Goal: Information Seeking & Learning: Learn about a topic

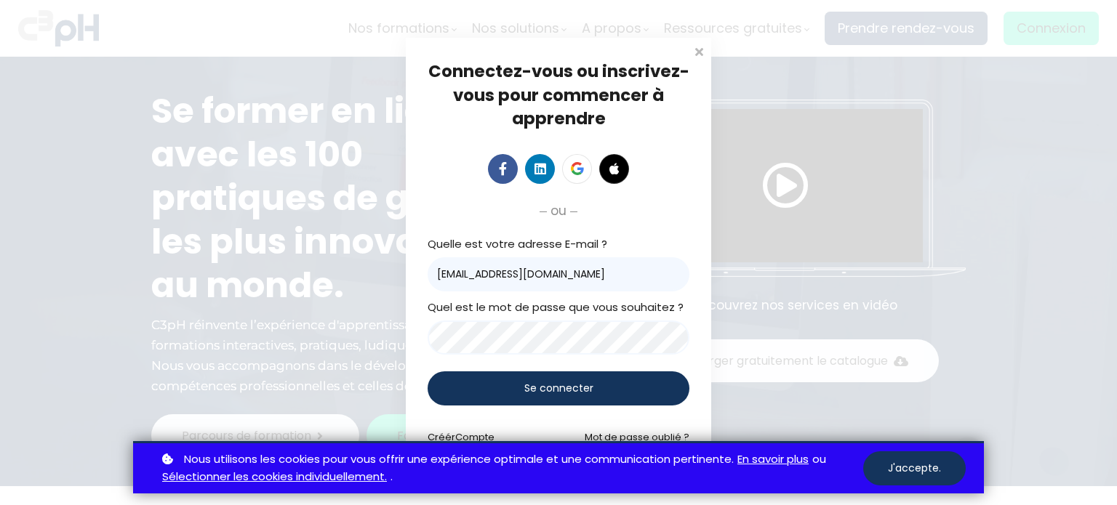
click at [539, 399] on div "Se connecter" at bounding box center [559, 389] width 262 height 34
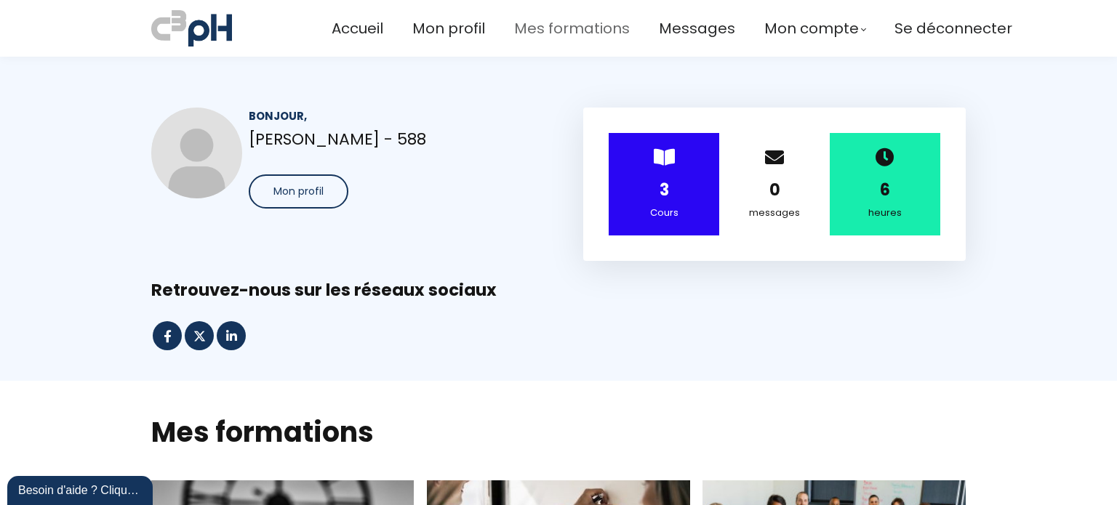
click at [561, 23] on span "Mes formations" at bounding box center [572, 29] width 116 height 24
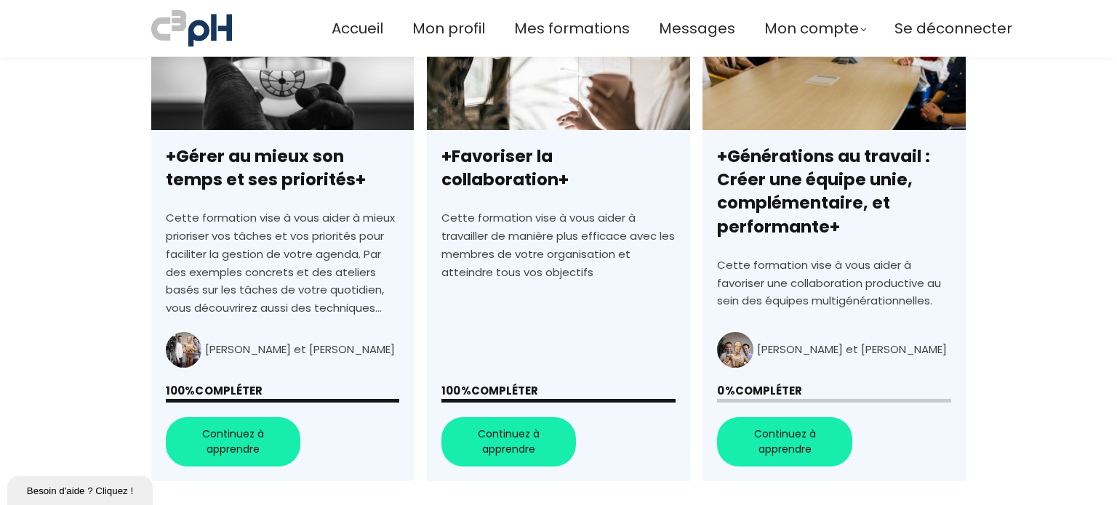
scroll to position [500, 0]
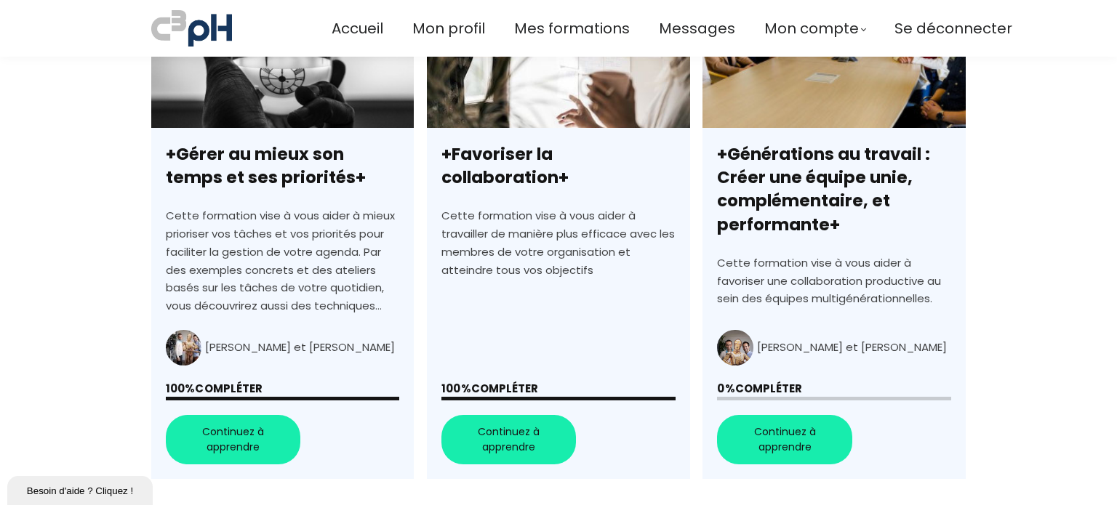
click at [768, 430] on link "+Générations au travail : Créer une équipe unie, complémentaire, et performante+" at bounding box center [833, 230] width 262 height 500
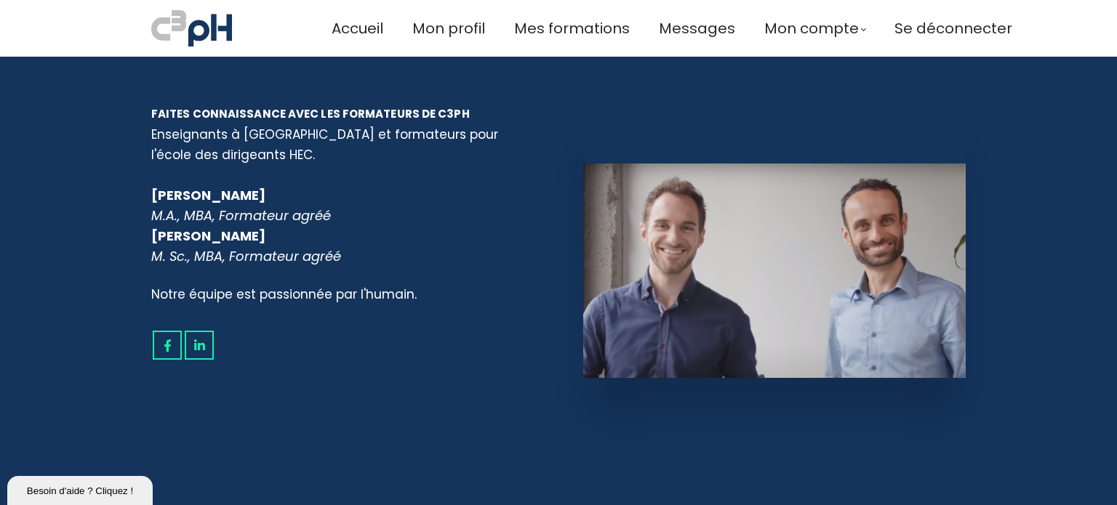
scroll to position [3063, 0]
